Goal: Information Seeking & Learning: Check status

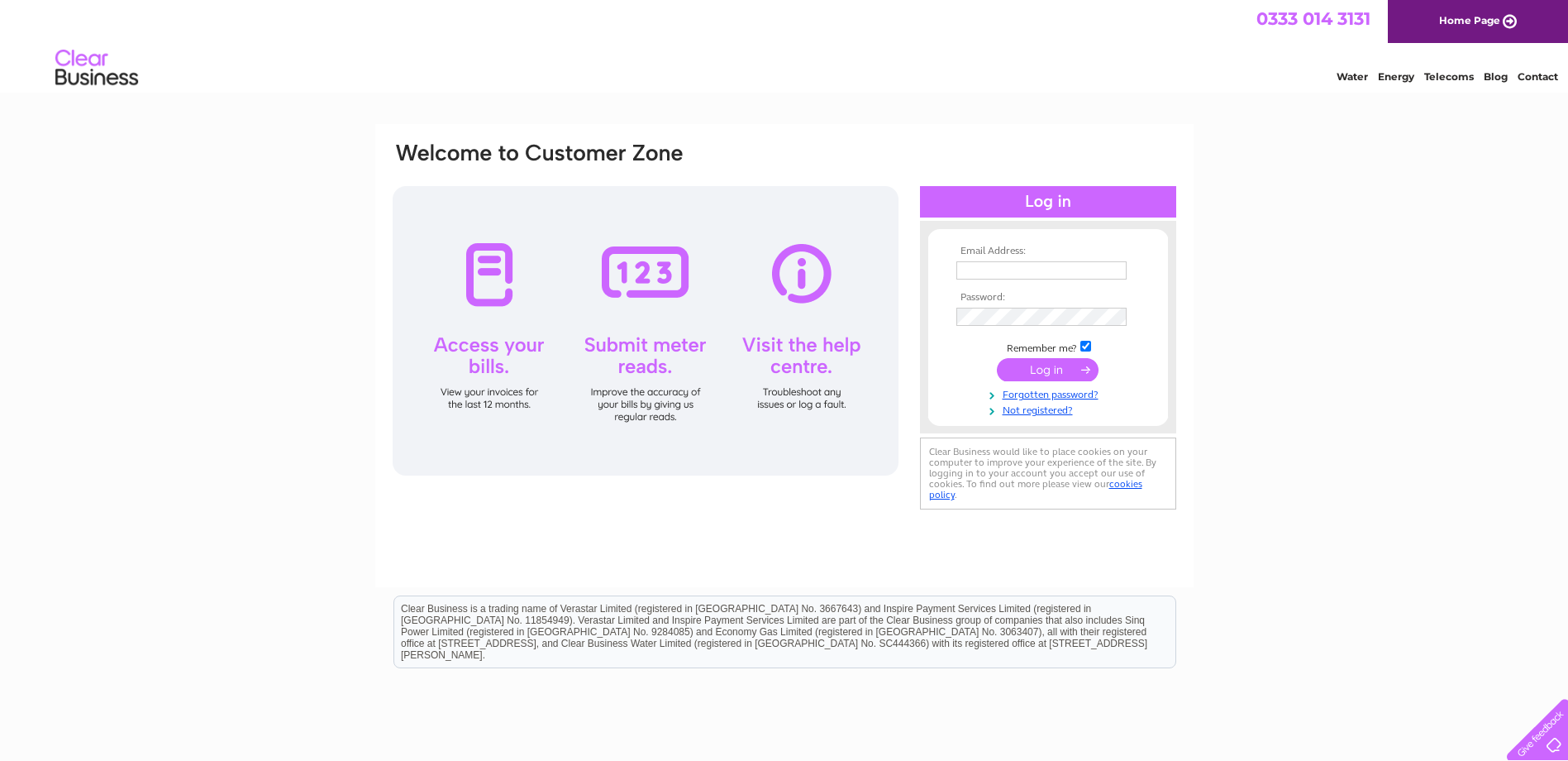
type input "sunilmir@hotmail.com"
drag, startPoint x: 1034, startPoint y: 363, endPoint x: 1025, endPoint y: 365, distance: 9.2
click at [1032, 363] on input "submit" at bounding box center [1047, 369] width 102 height 23
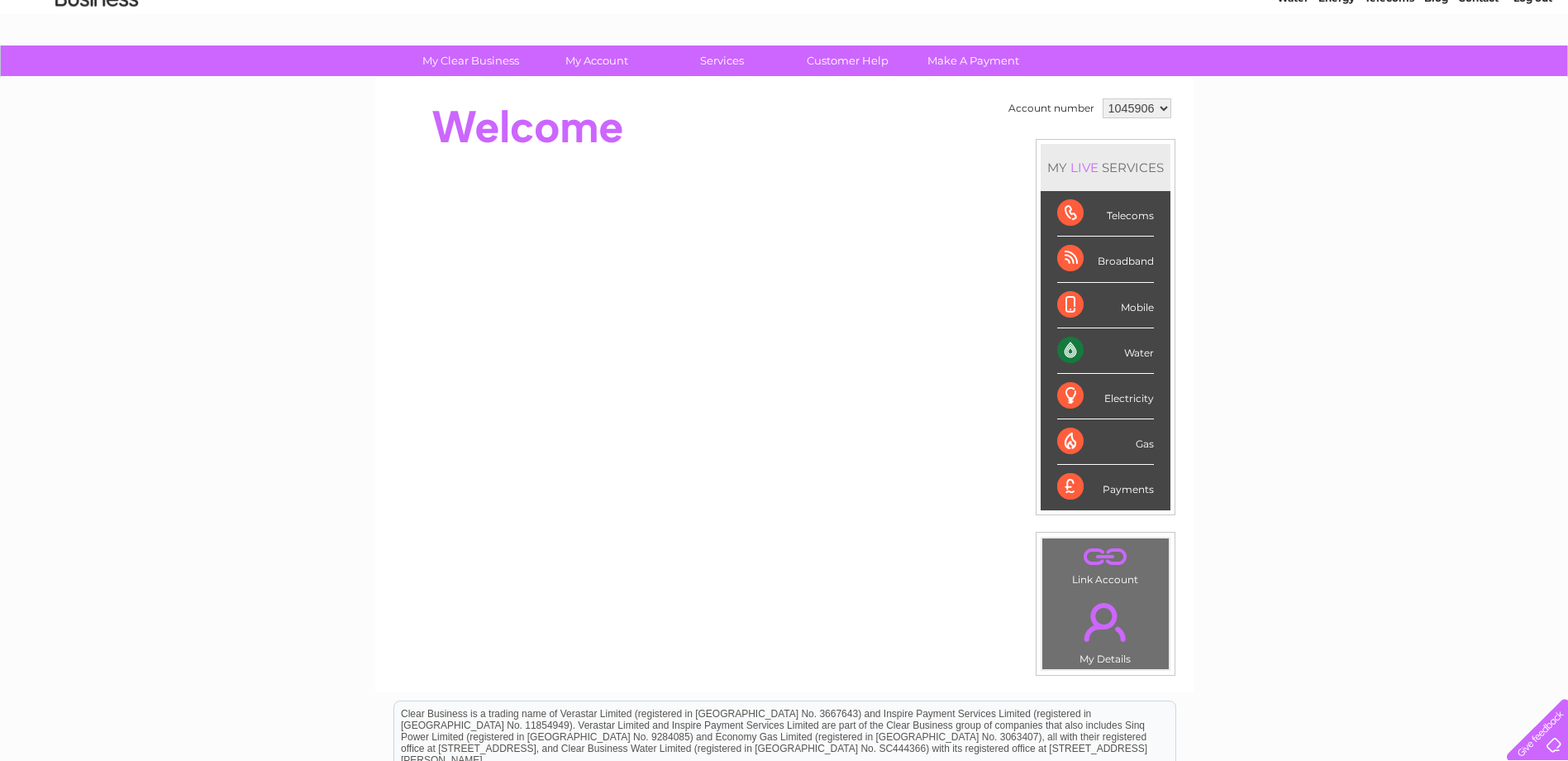
scroll to position [83, 0]
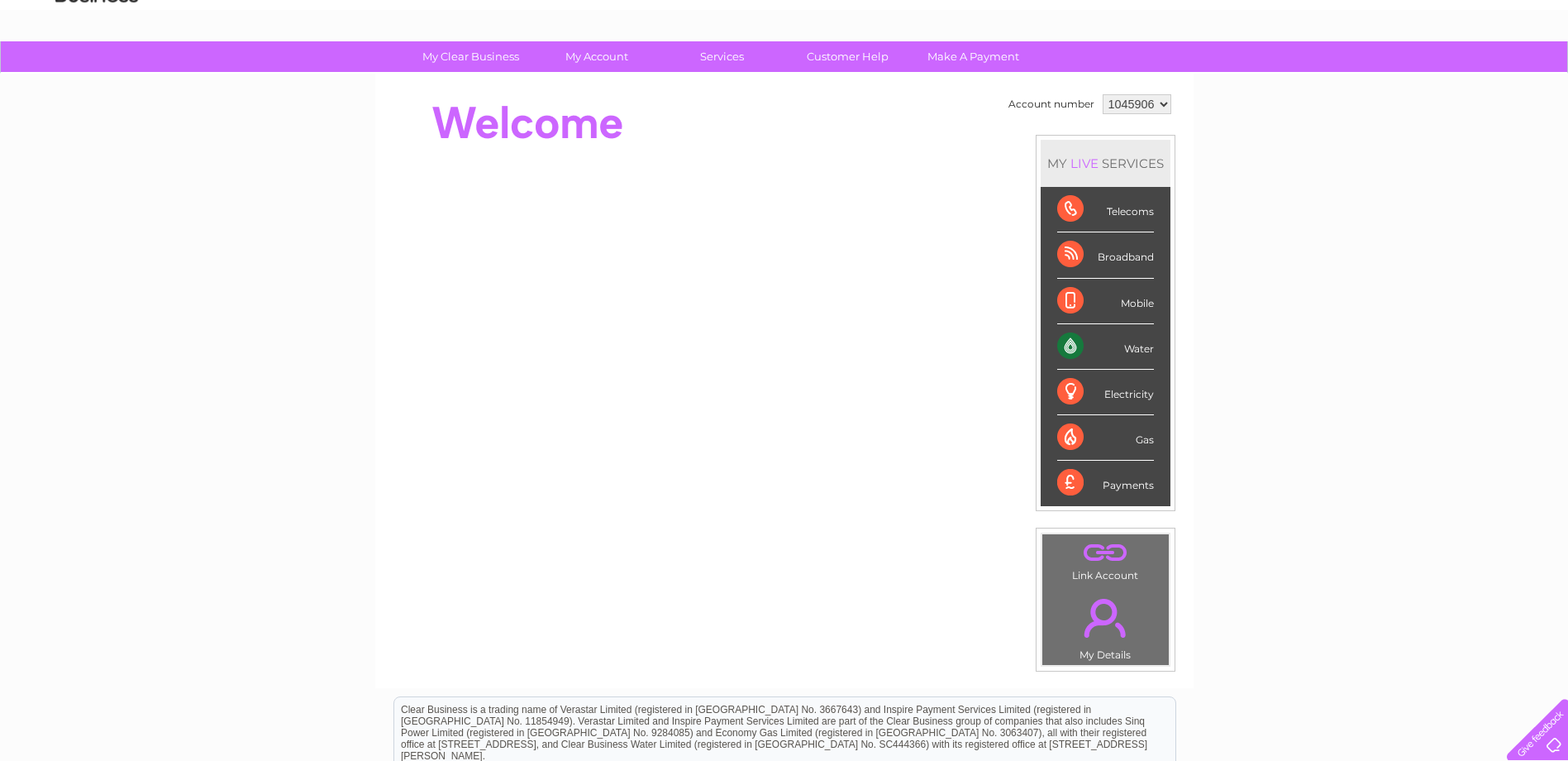
click at [1115, 481] on div "Payments" at bounding box center [1106, 482] width 97 height 44
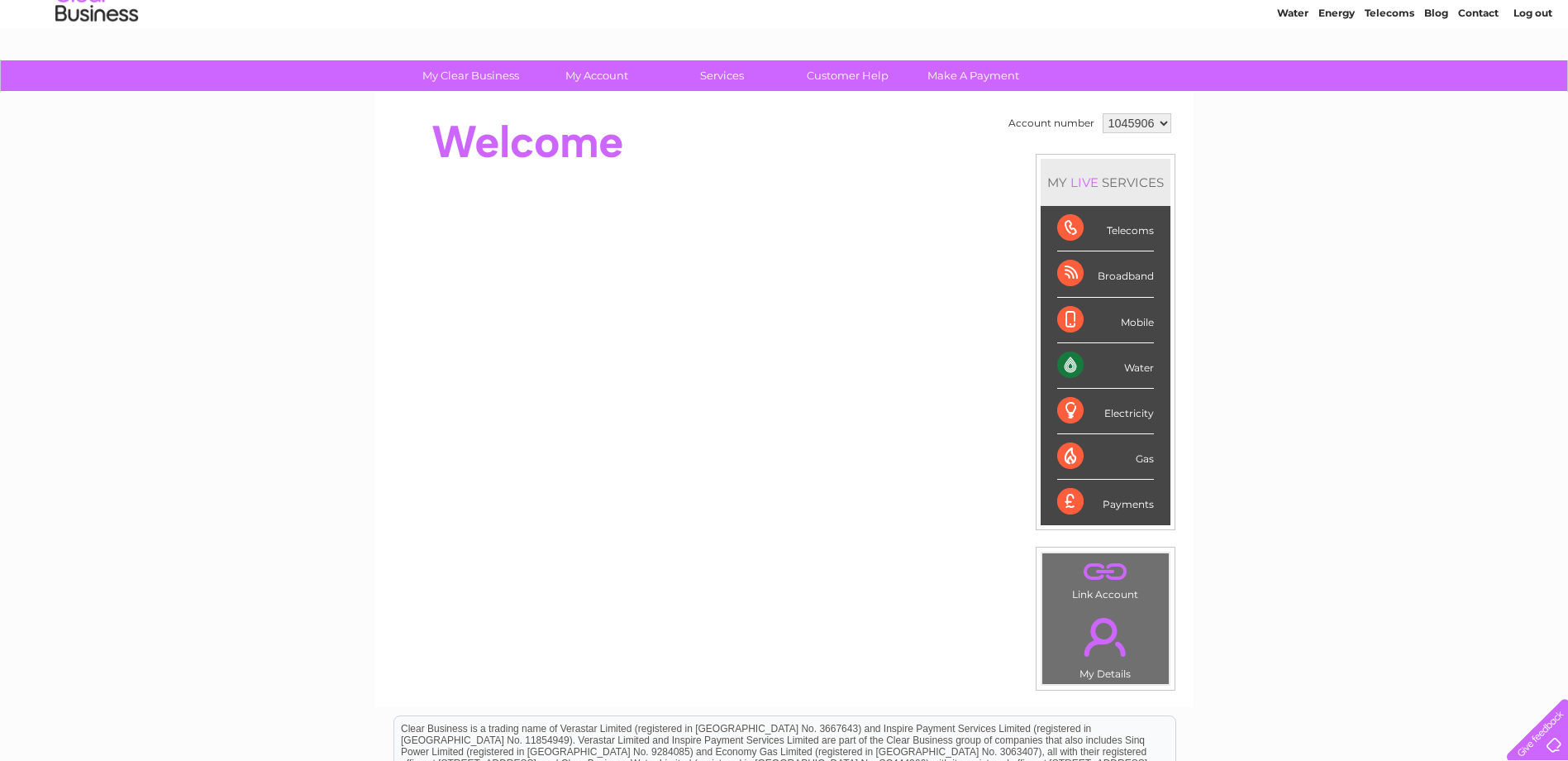
scroll to position [0, 0]
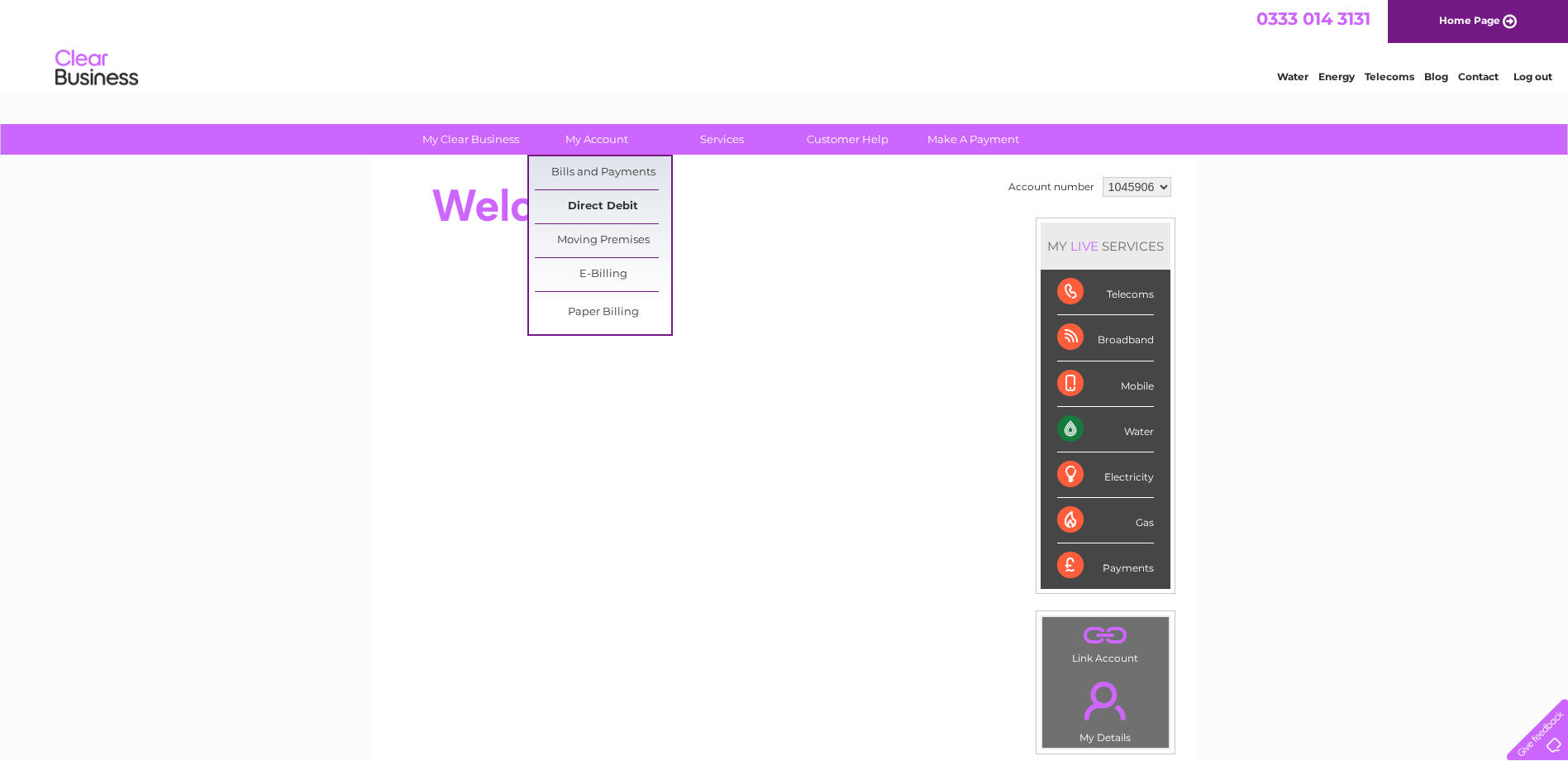
click at [604, 202] on link "Direct Debit" at bounding box center [603, 206] width 136 height 33
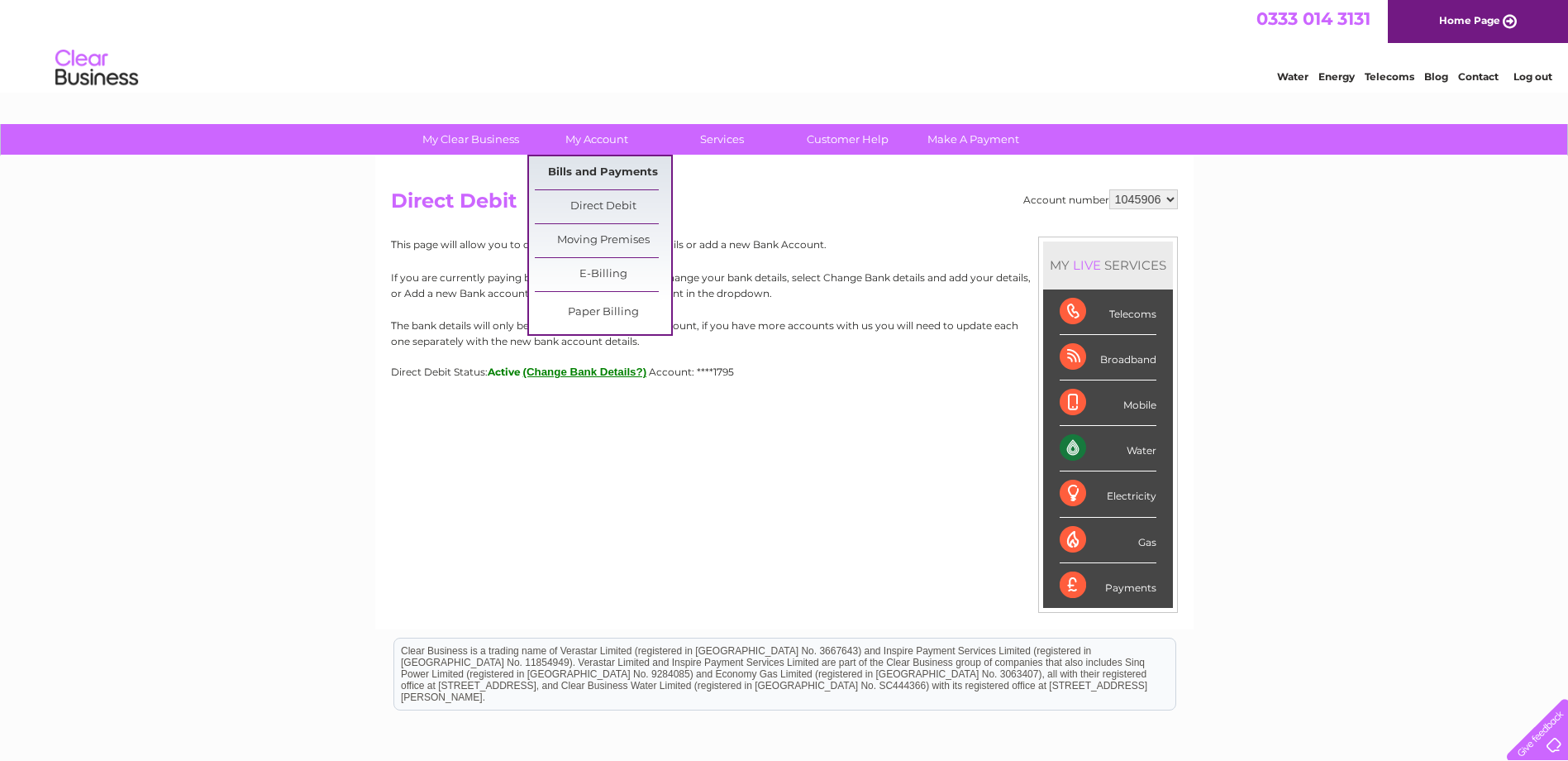
click at [603, 176] on link "Bills and Payments" at bounding box center [603, 172] width 136 height 33
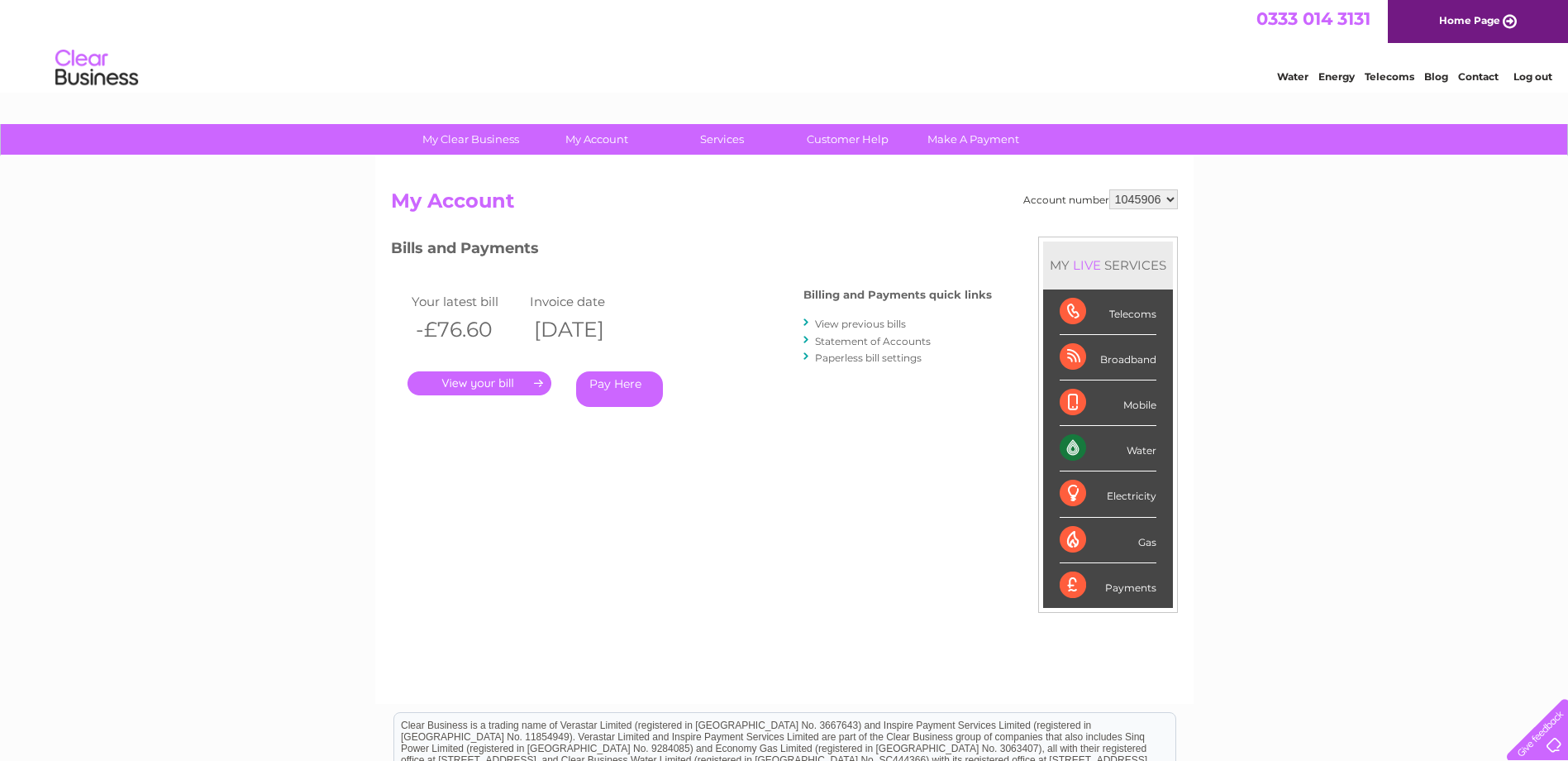
click at [867, 341] on link "Statement of Accounts" at bounding box center [872, 341] width 116 height 13
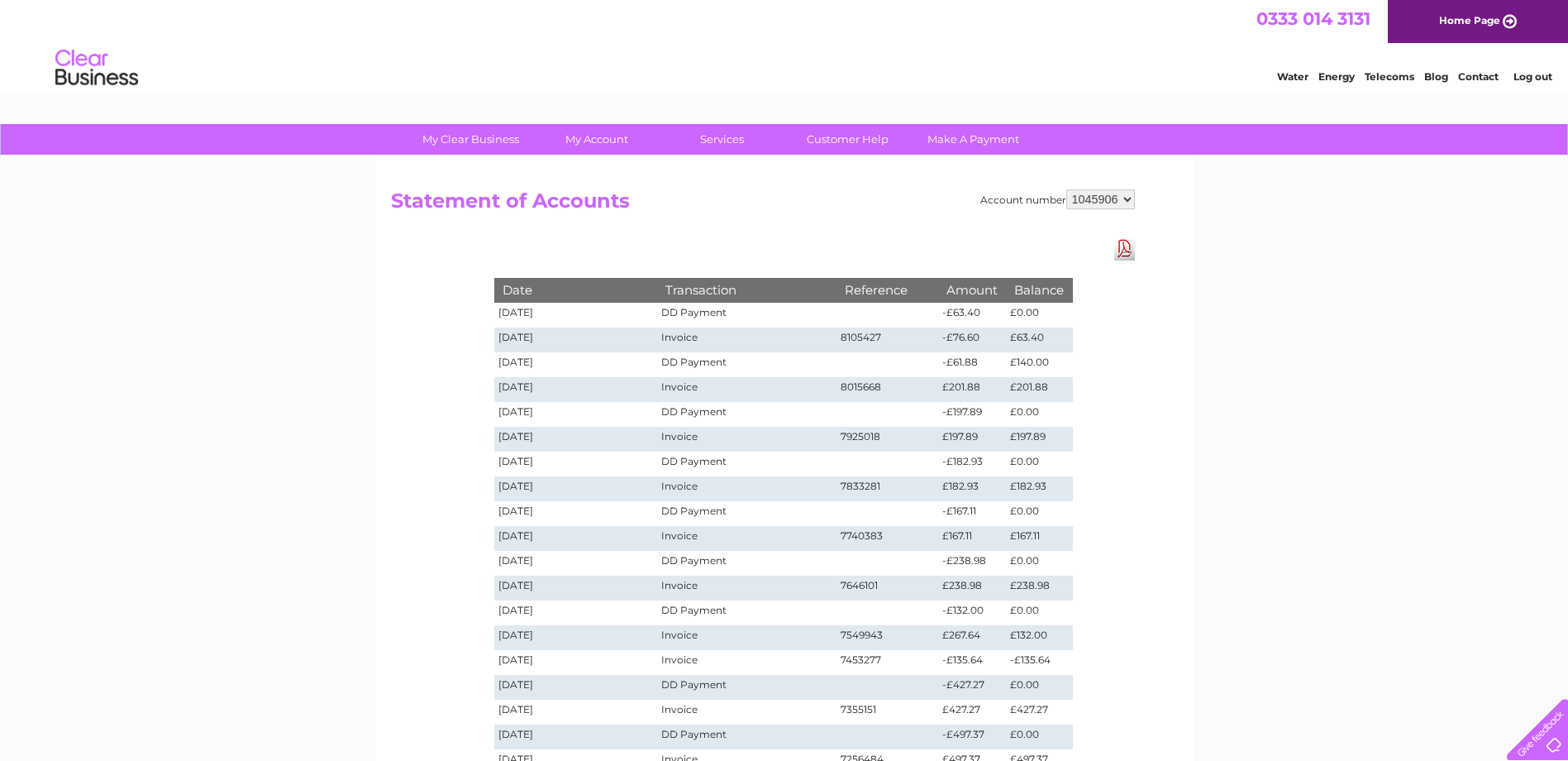
click at [862, 393] on td "8015668" at bounding box center [888, 388] width 103 height 25
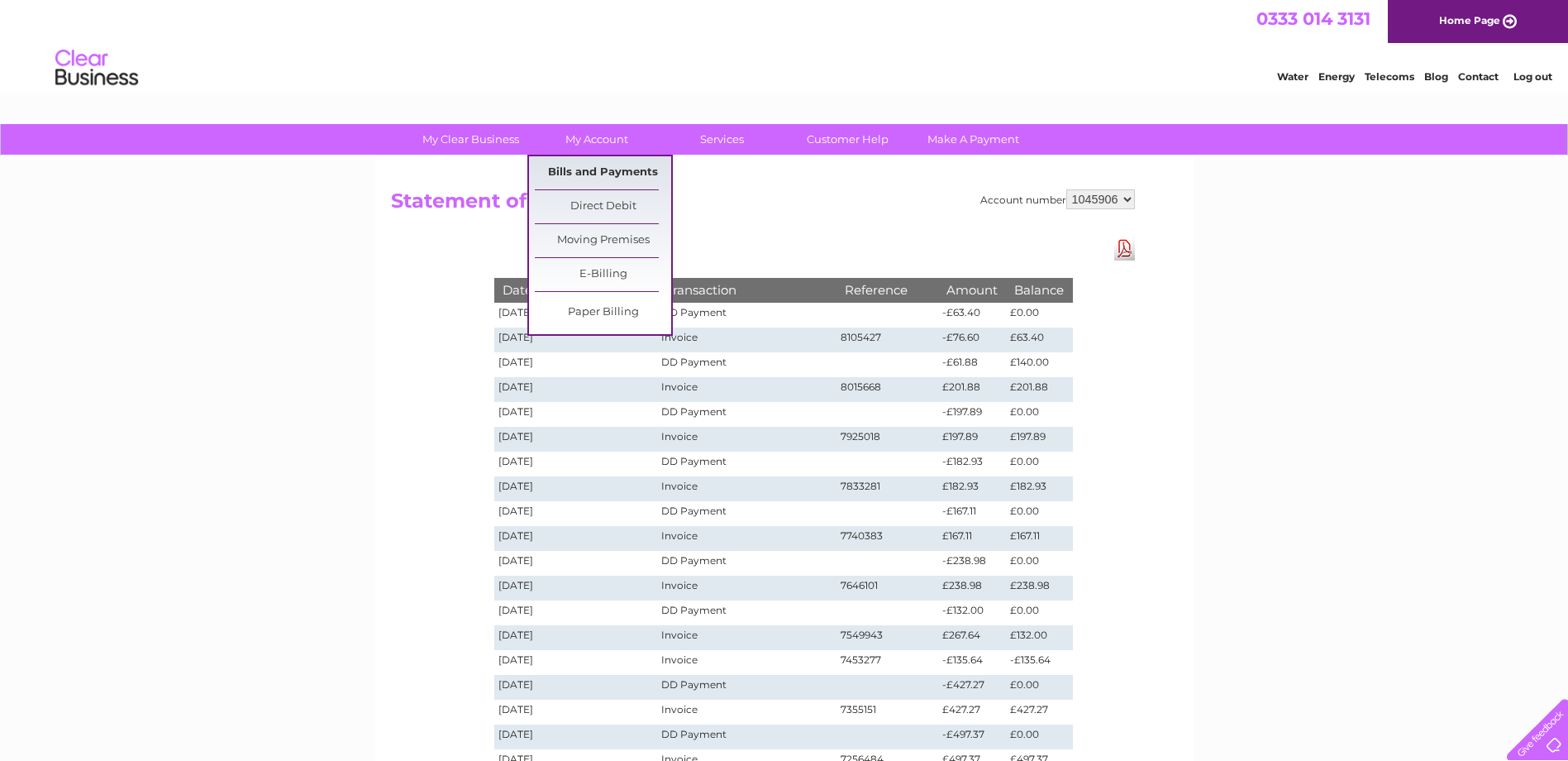
click at [606, 171] on link "Bills and Payments" at bounding box center [603, 172] width 136 height 33
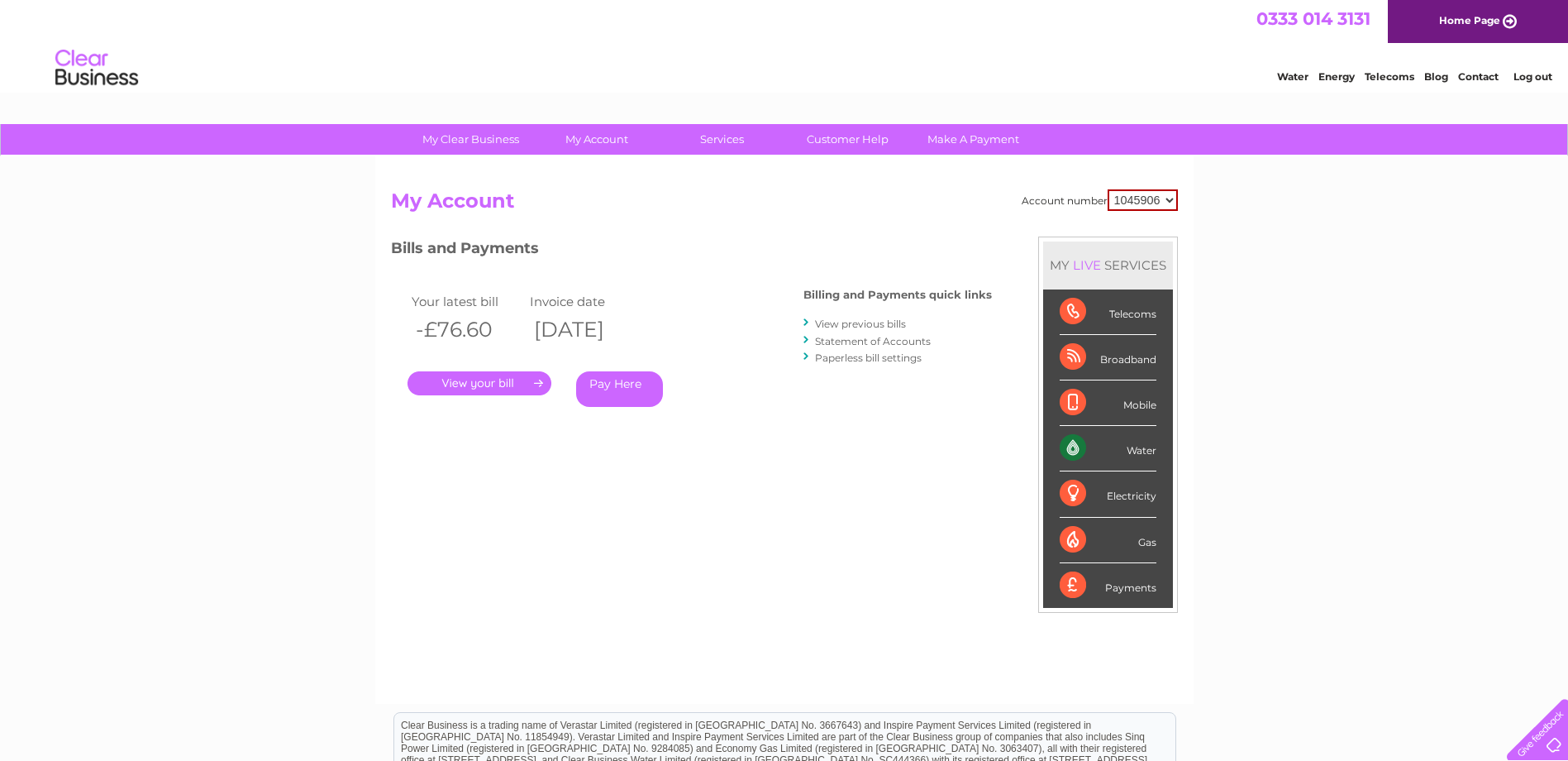
click at [869, 321] on link "View previous bills" at bounding box center [861, 323] width 91 height 13
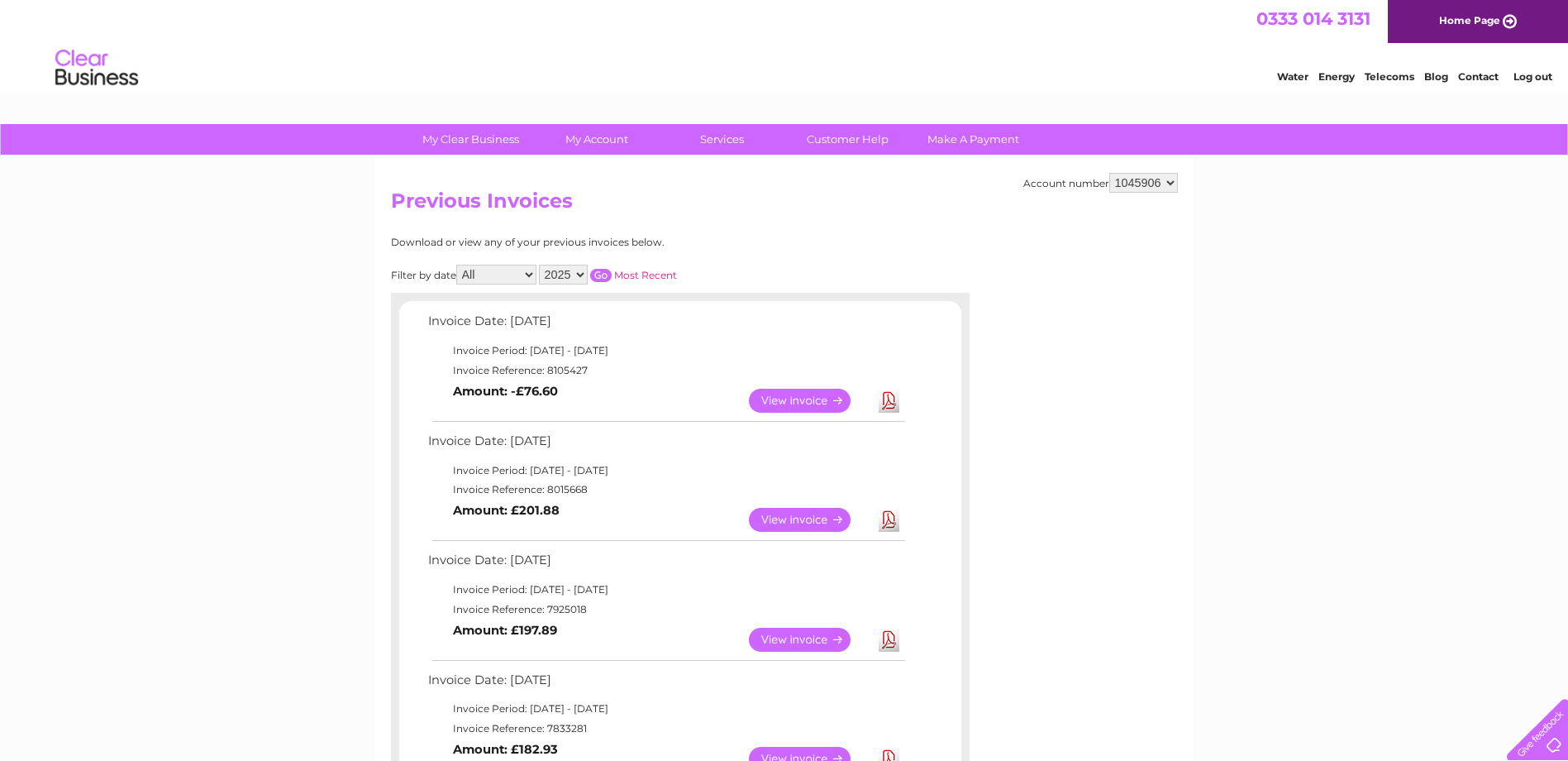
click at [794, 523] on link "View" at bounding box center [809, 520] width 122 height 24
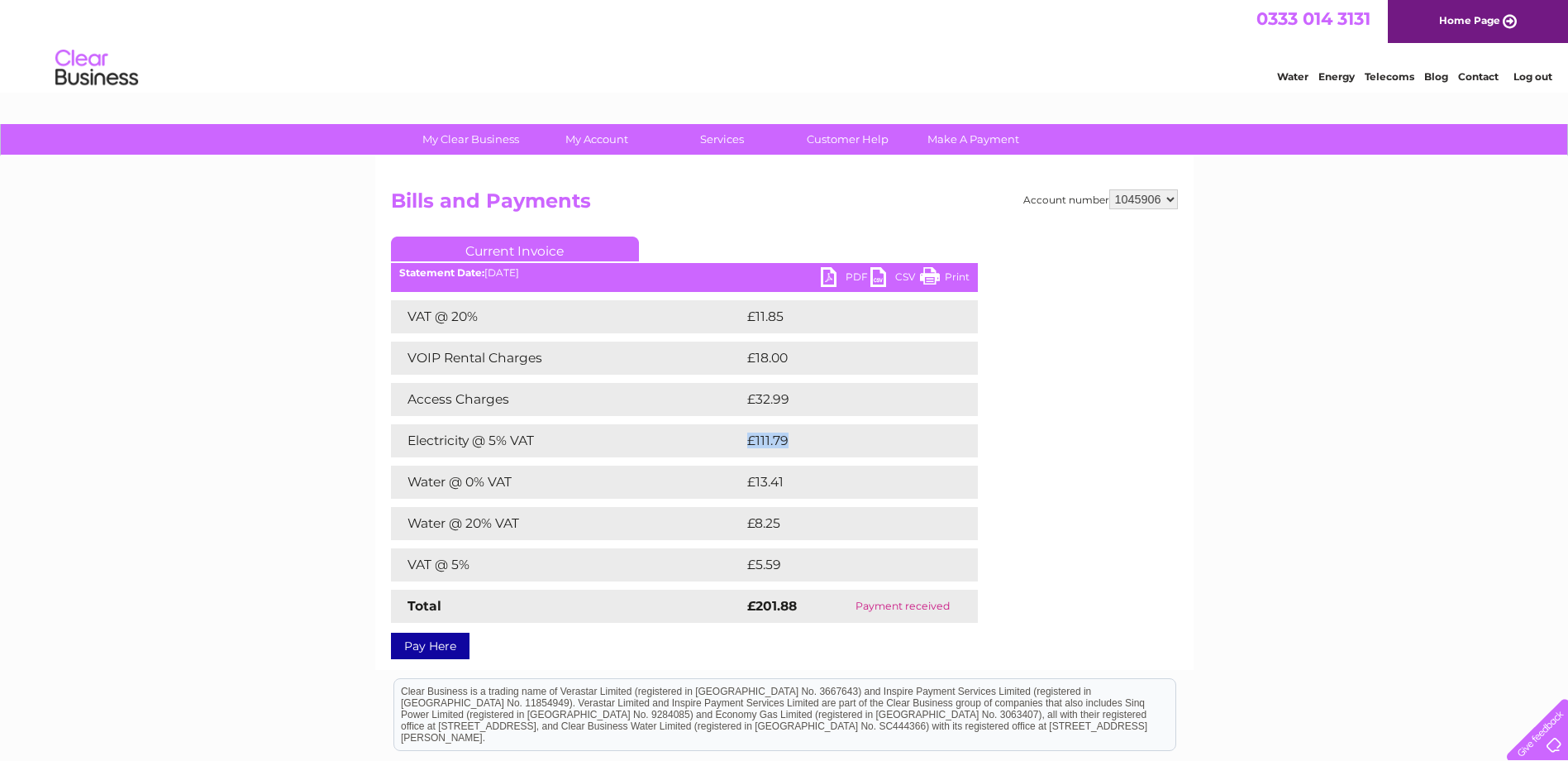
drag, startPoint x: 724, startPoint y: 445, endPoint x: 805, endPoint y: 437, distance: 81.4
click at [805, 437] on tr "Electricity @ 5% VAT £111.79" at bounding box center [685, 440] width 587 height 33
